Goal: Obtain resource: Obtain resource

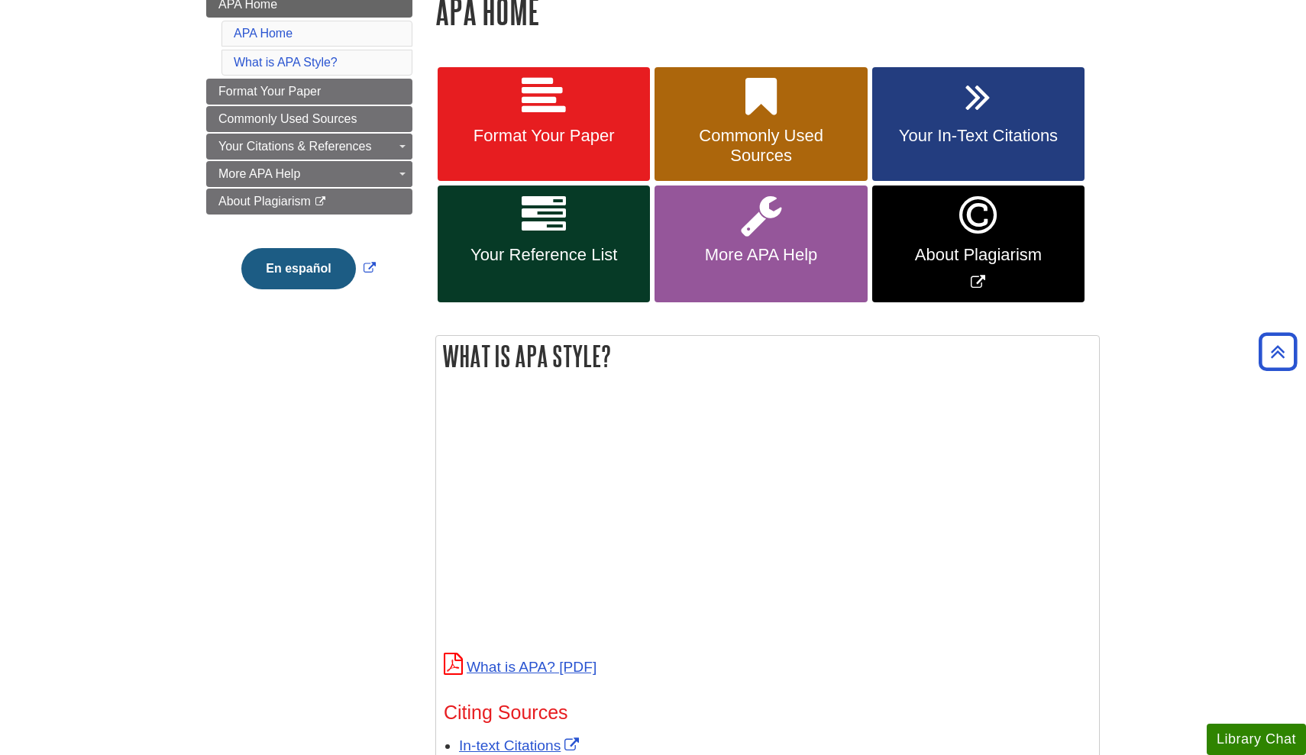
scroll to position [231, 0]
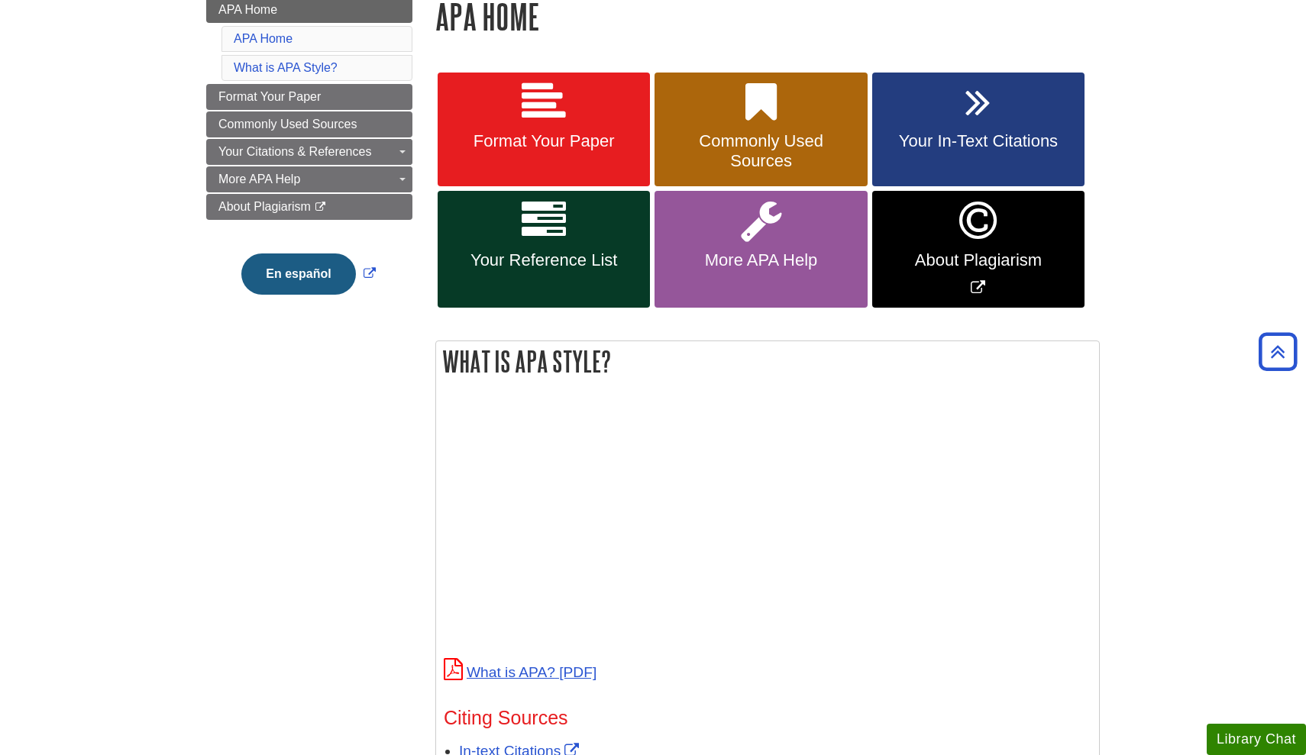
click at [778, 219] on icon at bounding box center [761, 221] width 40 height 44
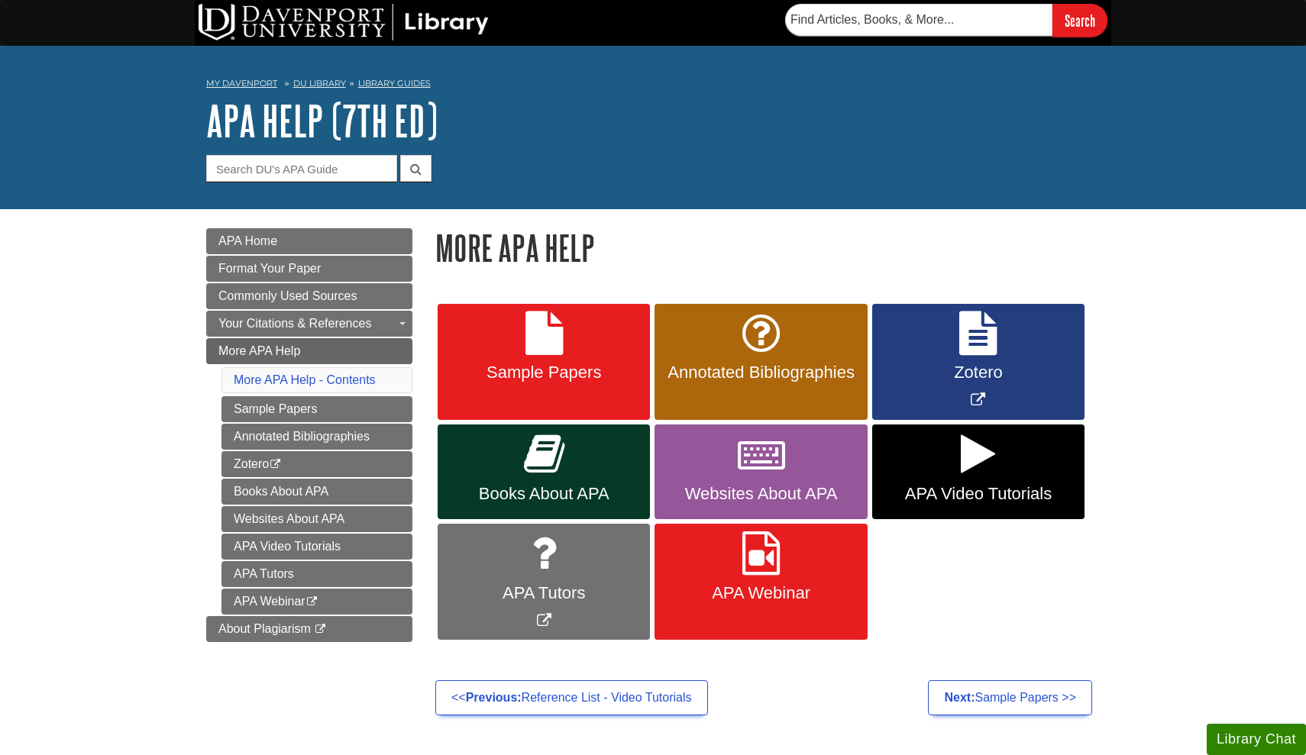
click at [777, 368] on span "Annotated Bibliographies" at bounding box center [760, 373] width 189 height 20
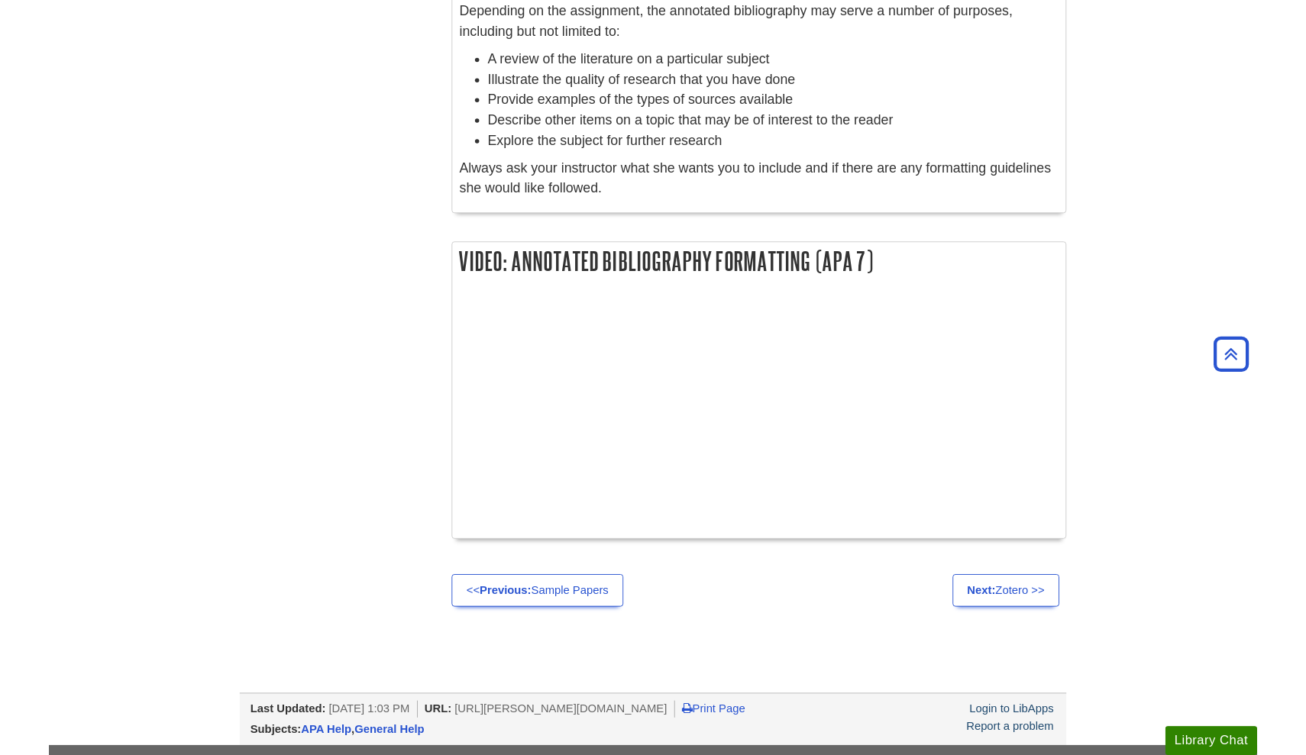
scroll to position [1507, 0]
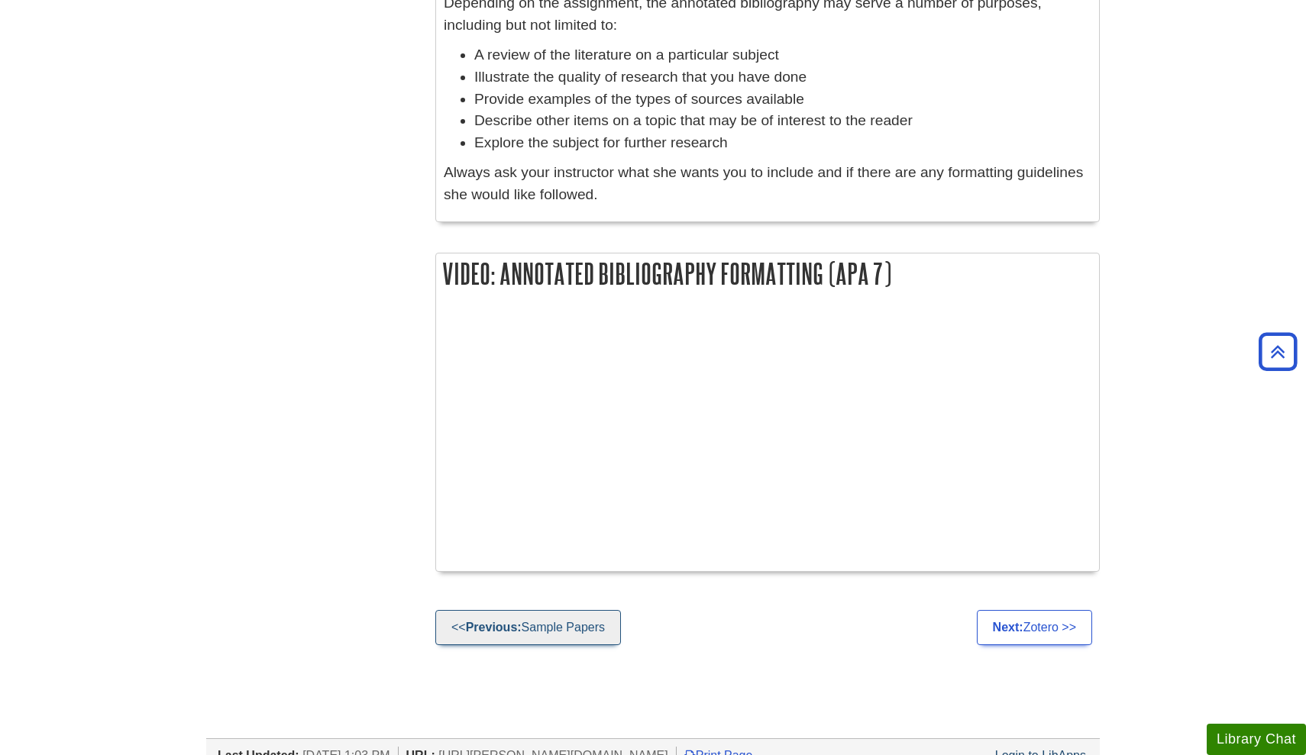
click at [538, 610] on link "<< Previous: Sample Papers" at bounding box center [528, 627] width 186 height 35
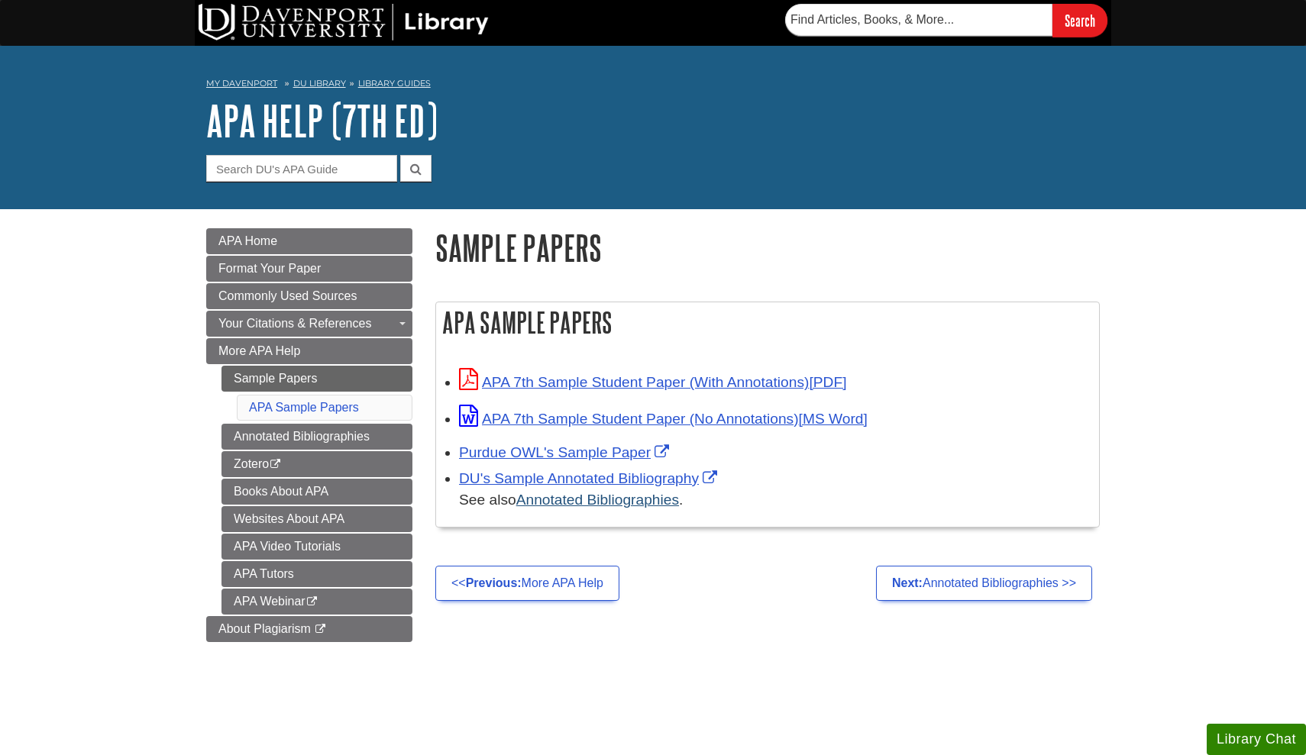
click at [626, 505] on link "Annotated Bibliographies" at bounding box center [597, 500] width 163 height 16
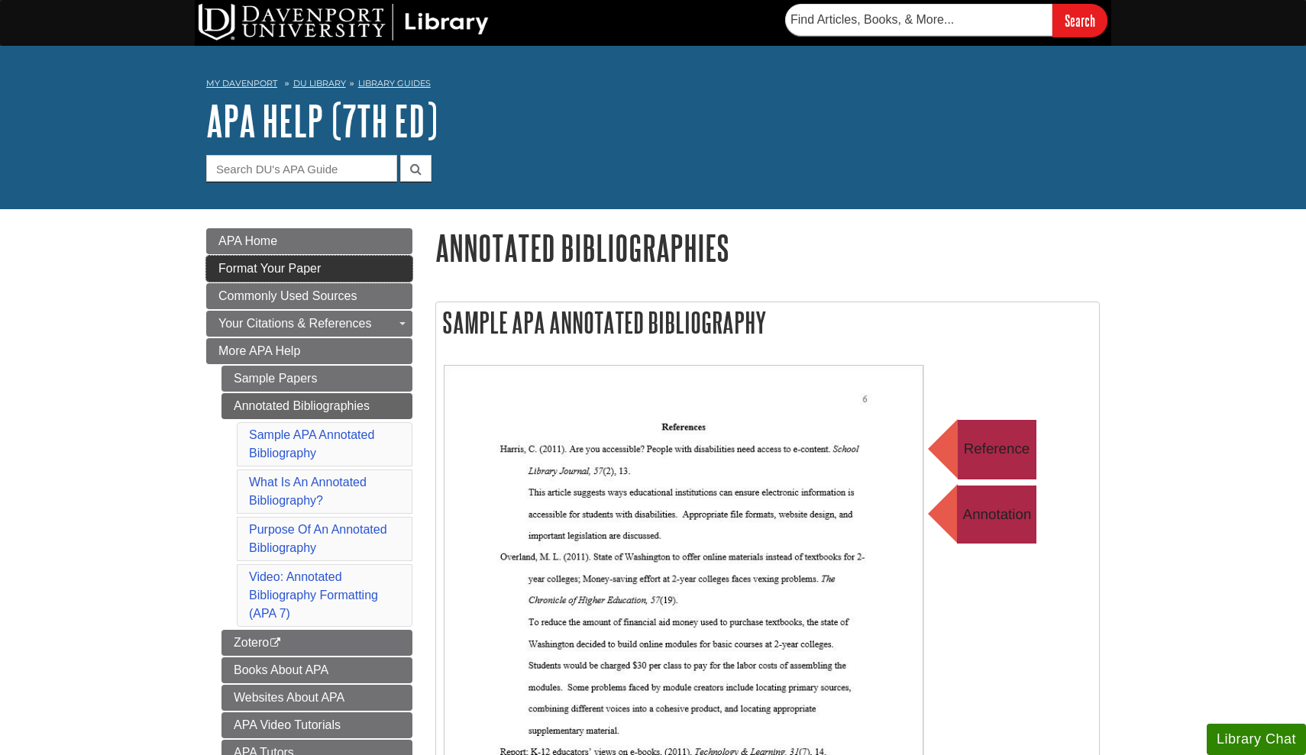
click at [337, 266] on link "Format Your Paper" at bounding box center [309, 269] width 206 height 26
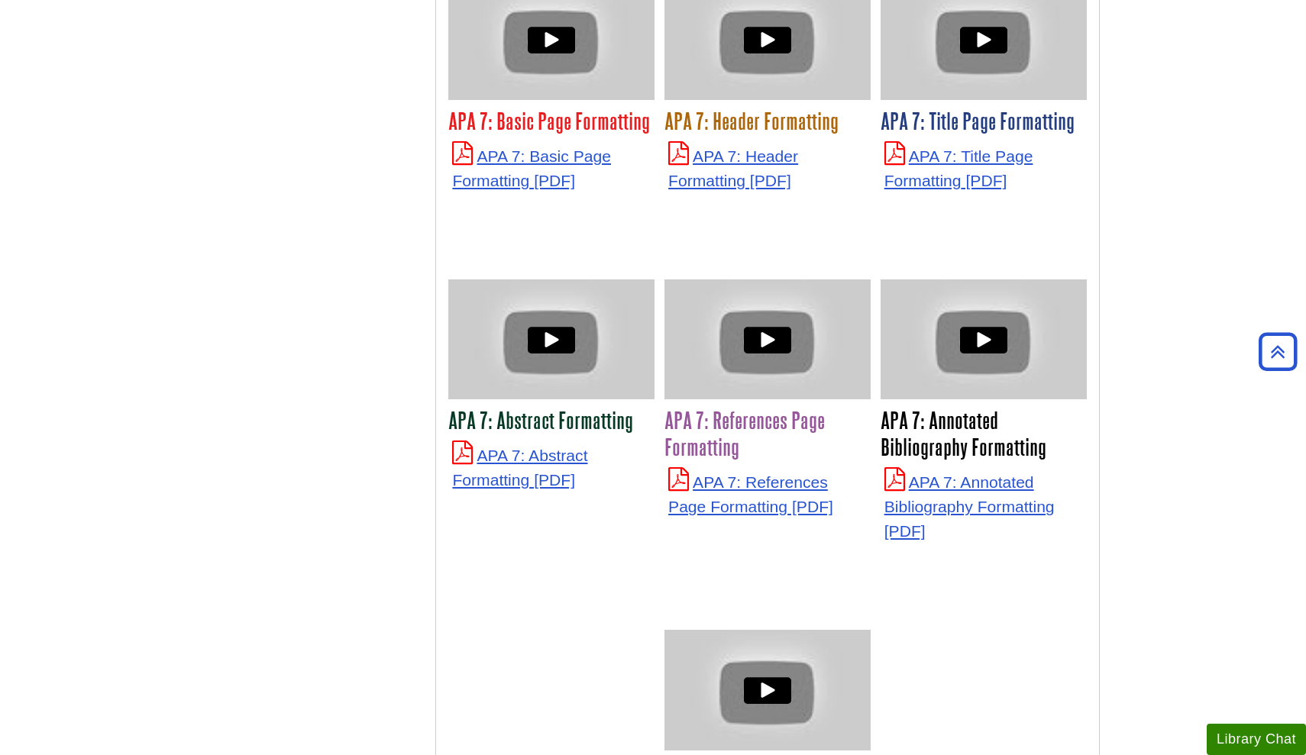
scroll to position [3822, 0]
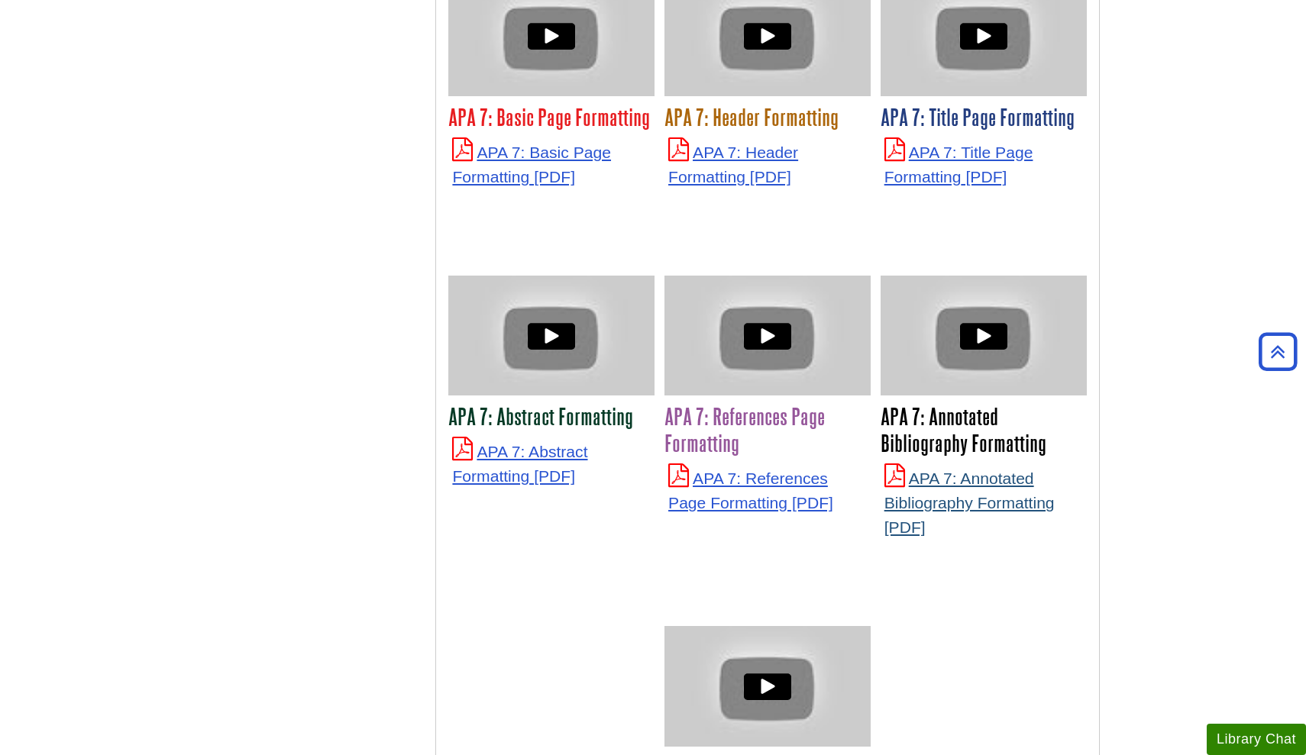
click at [1037, 470] on link "APA 7: Annotated Bibliography Formatting" at bounding box center [969, 503] width 170 height 66
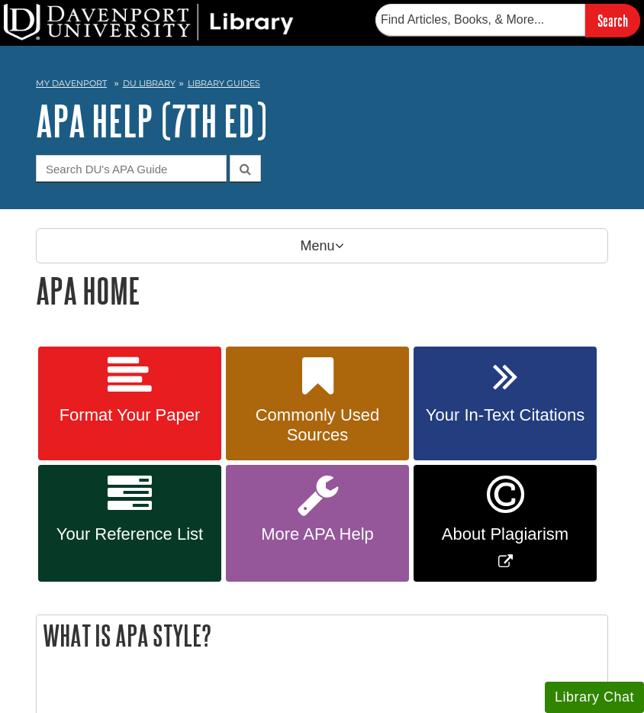
click at [182, 409] on span "Format Your Paper" at bounding box center [130, 415] width 160 height 20
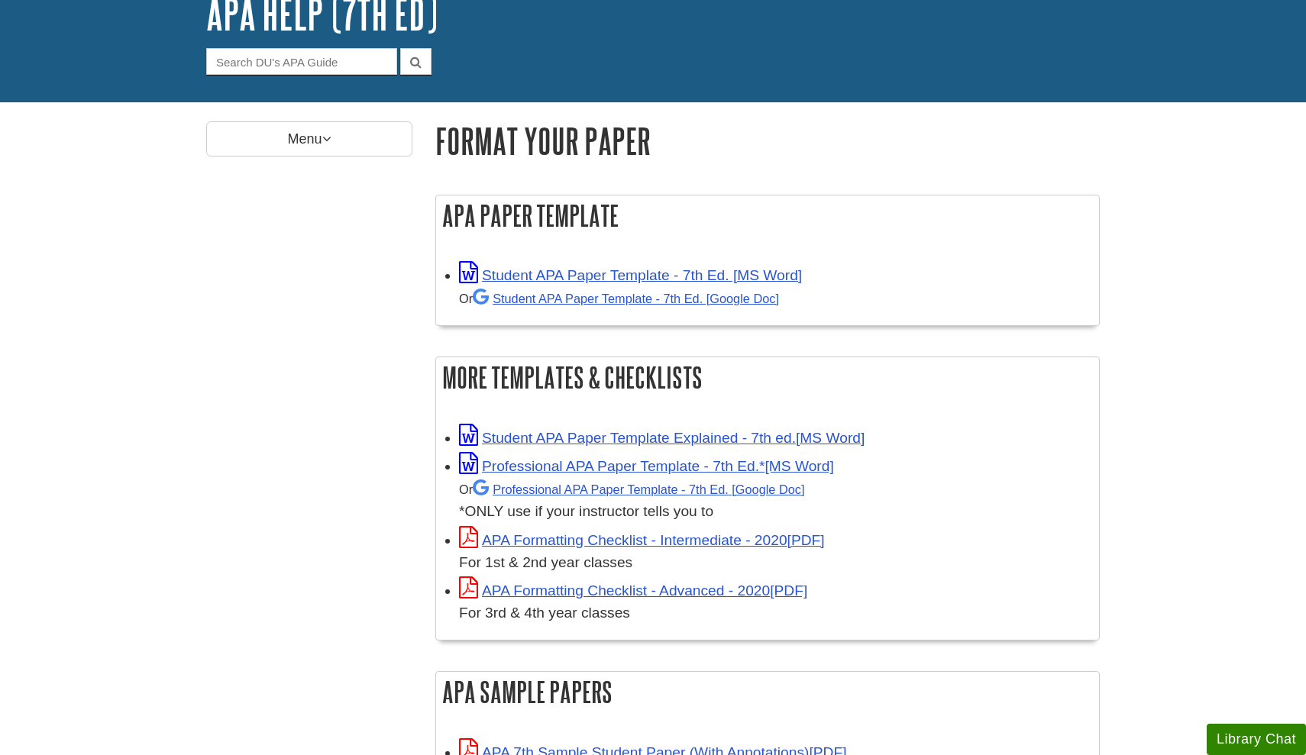
scroll to position [108, 0]
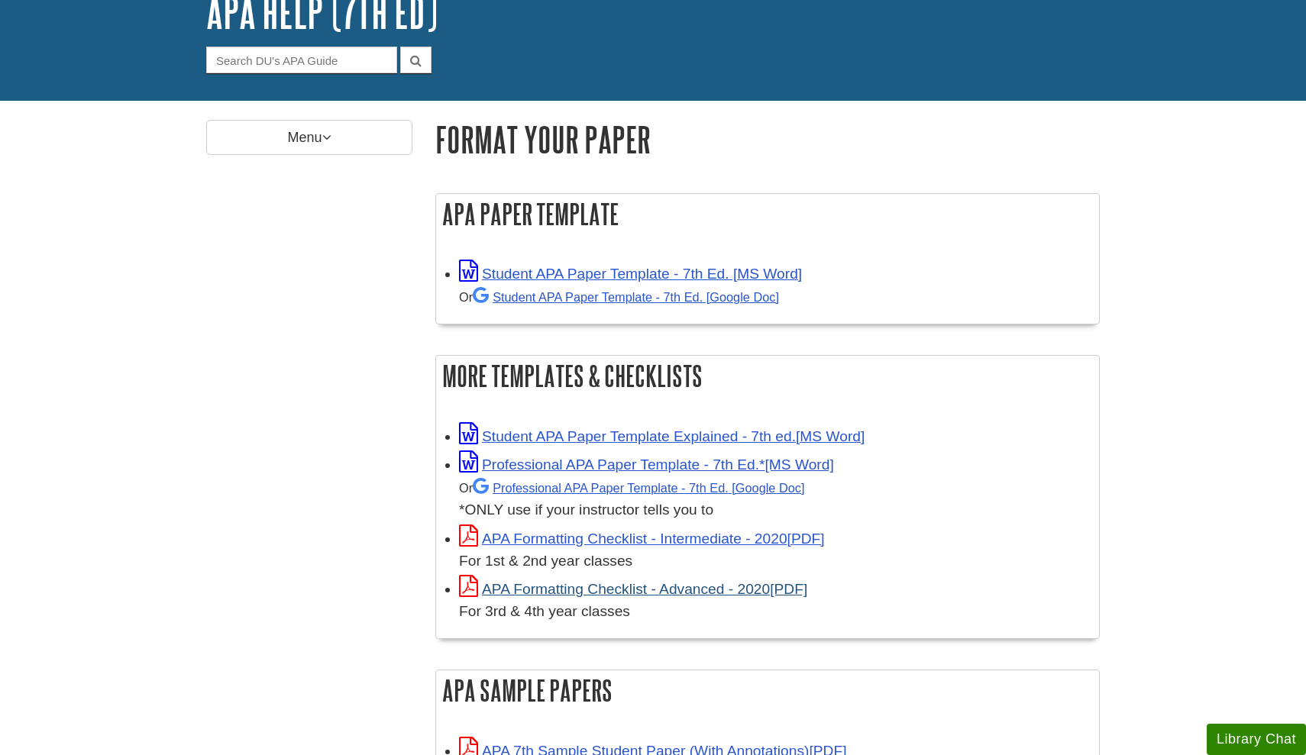
click at [587, 593] on link "APA Formatting Checklist - Advanced - 2020" at bounding box center [633, 589] width 348 height 16
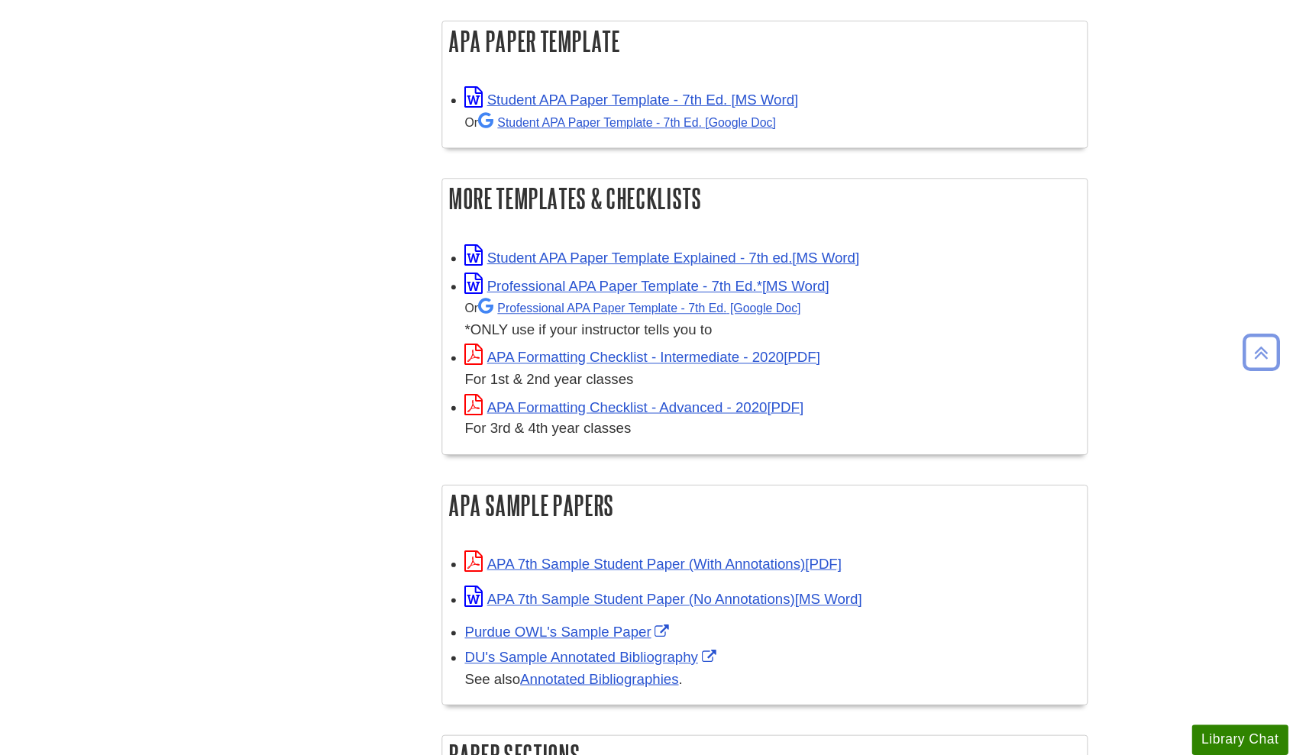
scroll to position [281, 0]
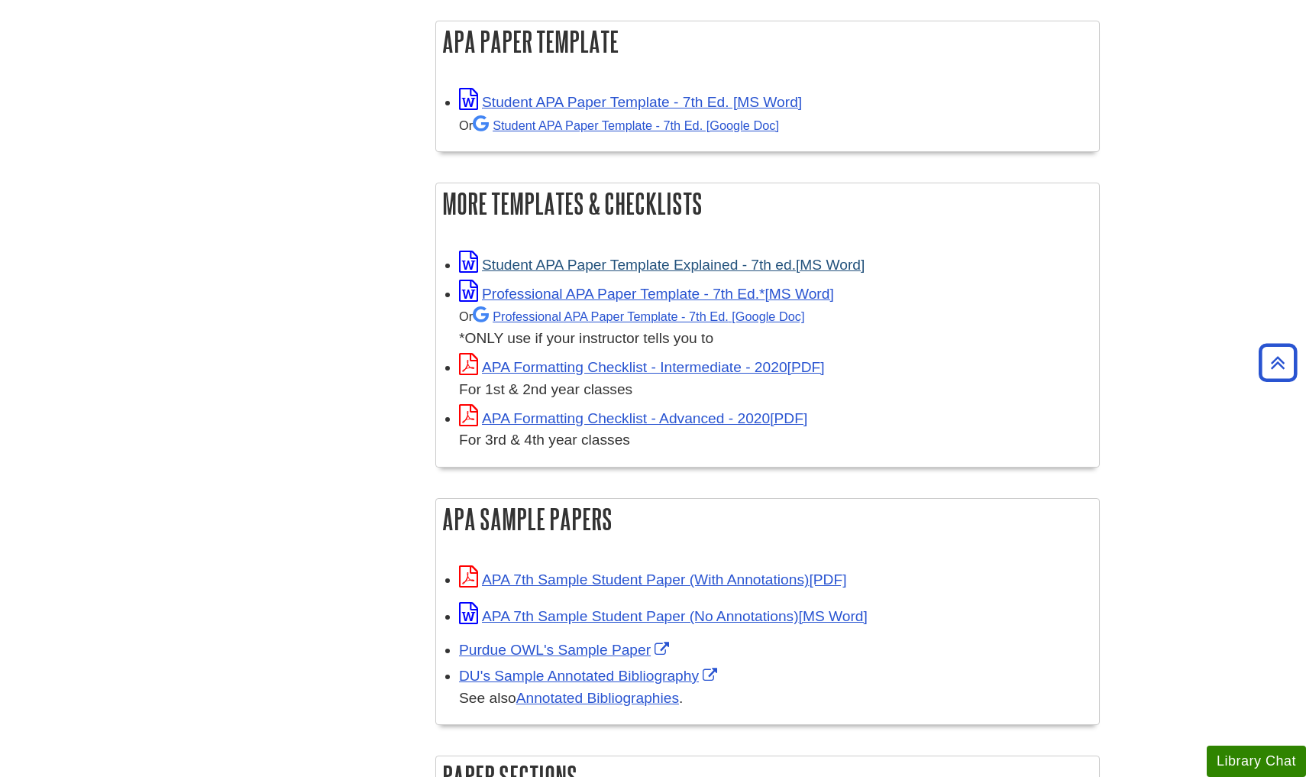
click at [644, 266] on link "Student APA Paper Template Explained - 7th ed." at bounding box center [661, 265] width 405 height 16
click at [644, 95] on link "Student APA Paper Template - 7th Ed. [MS Word]" at bounding box center [630, 102] width 343 height 16
